Goal: Navigation & Orientation: Find specific page/section

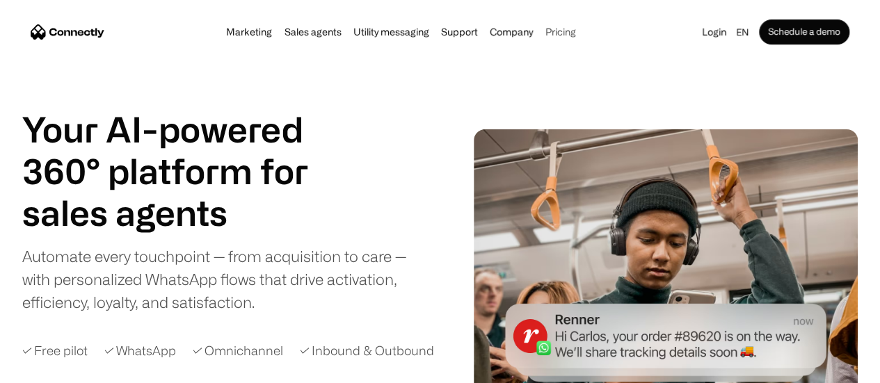
click at [571, 28] on link "Pricing" at bounding box center [560, 31] width 39 height 11
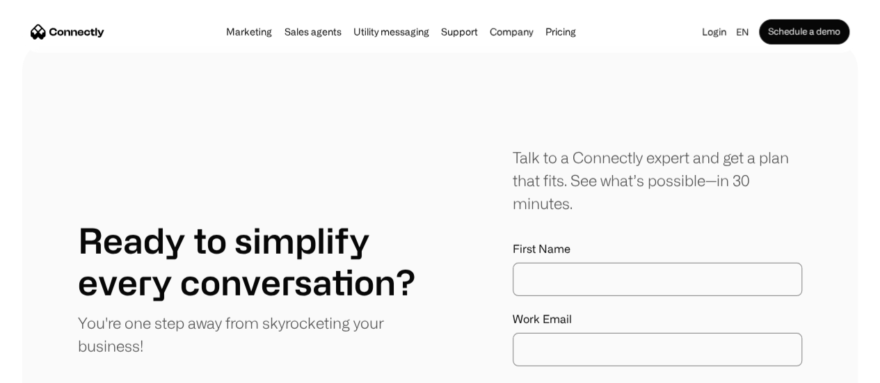
scroll to position [7834, 0]
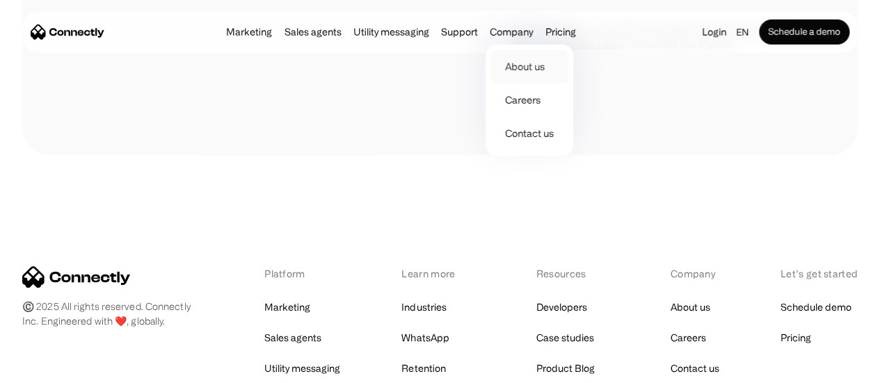
drag, startPoint x: 536, startPoint y: 33, endPoint x: 534, endPoint y: 56, distance: 23.1
click at [534, 42] on div "Company About us Careers Contact us" at bounding box center [511, 31] width 51 height 19
click at [534, 61] on link "About us" at bounding box center [529, 66] width 77 height 33
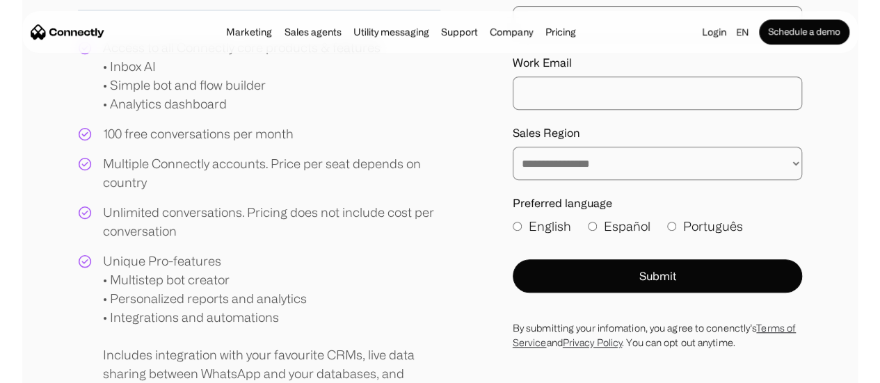
scroll to position [417, 0]
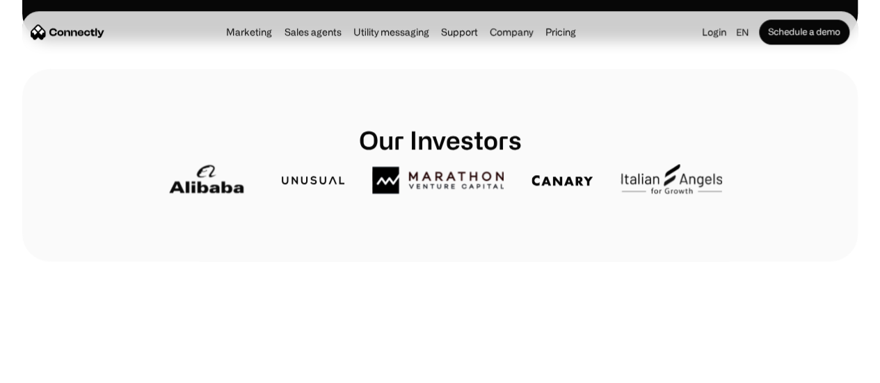
scroll to position [70, 0]
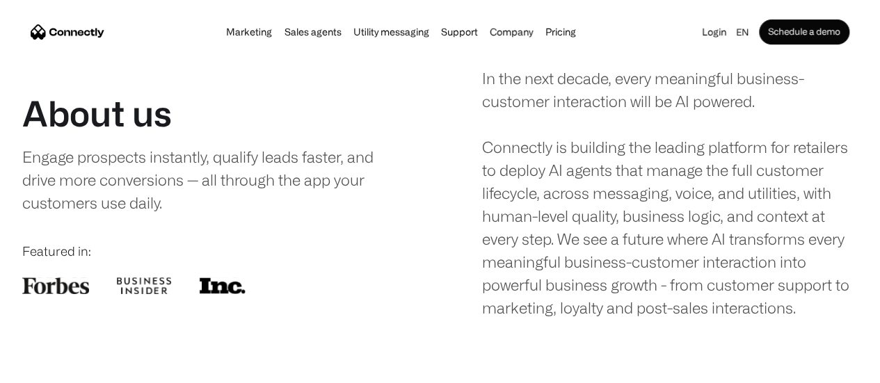
click at [82, 33] on img "home" at bounding box center [68, 31] width 74 height 15
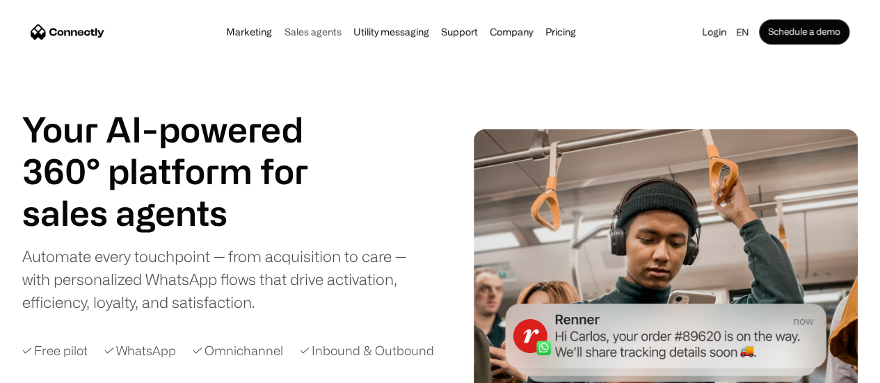
click at [313, 35] on link "Sales agents" at bounding box center [312, 31] width 65 height 11
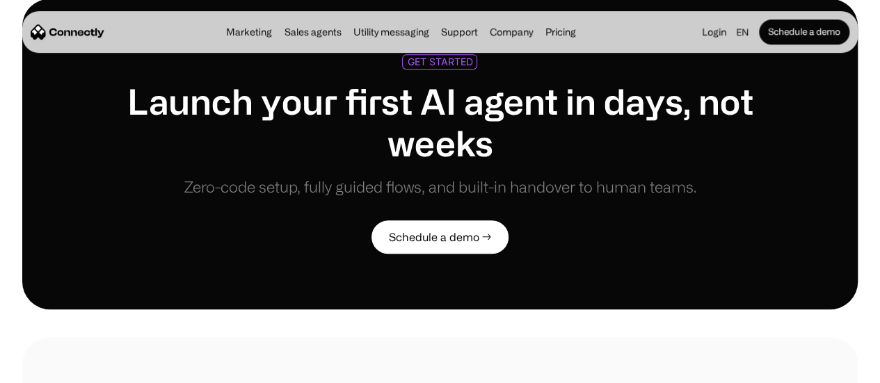
scroll to position [3131, 0]
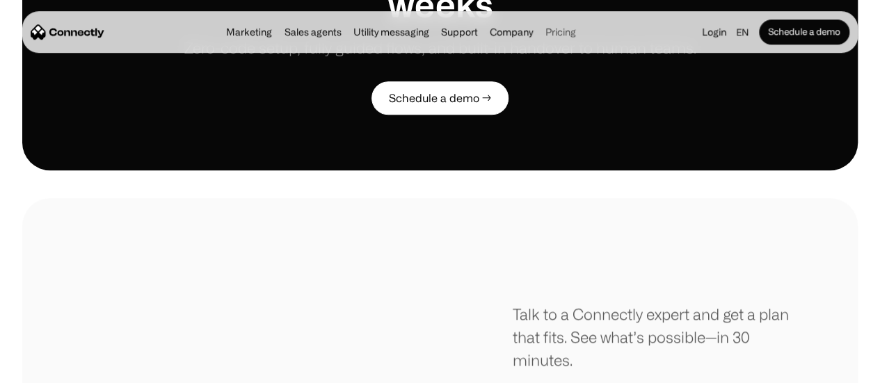
click at [575, 38] on link "Pricing" at bounding box center [560, 31] width 39 height 11
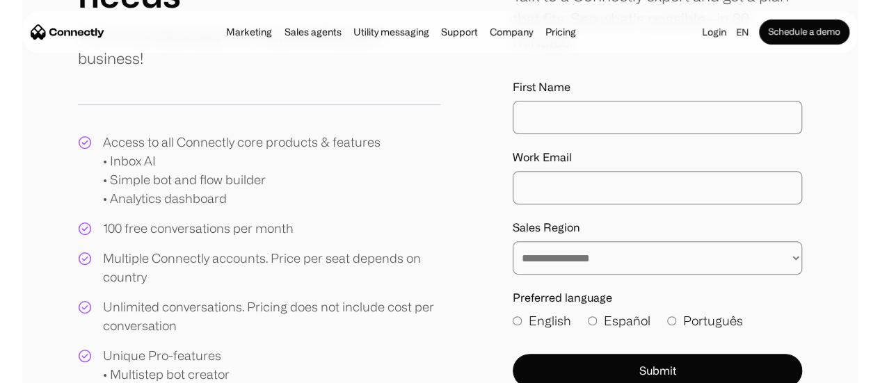
scroll to position [114, 0]
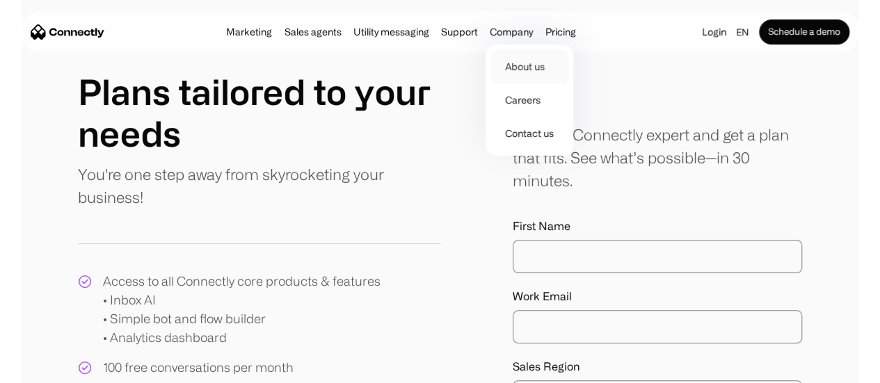
click at [524, 67] on link "About us" at bounding box center [529, 66] width 77 height 33
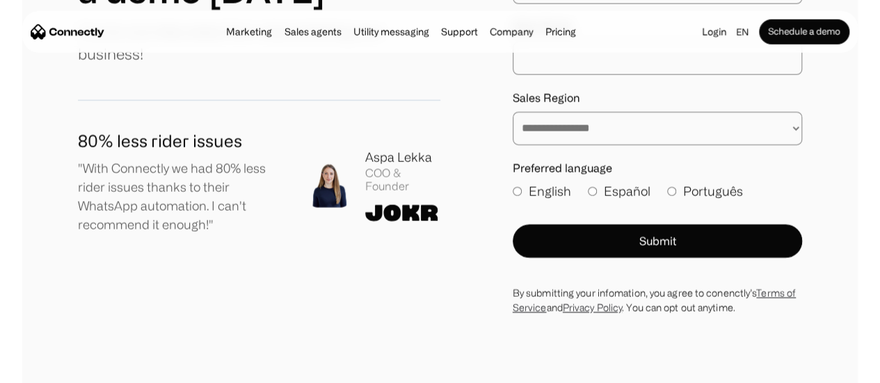
scroll to position [1878, 0]
